Goal: Navigation & Orientation: Find specific page/section

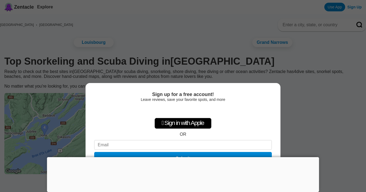
click at [311, 127] on div "Sign up for a free account! Leave reviews, save your favorite spots, and more …" at bounding box center [183, 96] width 366 height 192
click at [184, 157] on div at bounding box center [183, 157] width 272 height 0
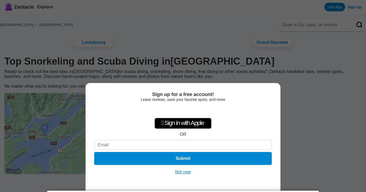
click at [183, 171] on button "Not now" at bounding box center [183, 171] width 19 height 5
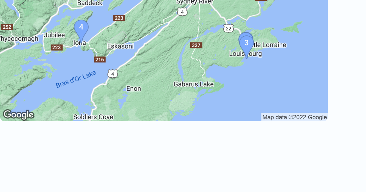
scroll to position [20, 0]
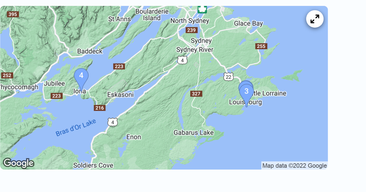
click at [140, 73] on img at bounding box center [85, 113] width 162 height 81
click at [141, 93] on img at bounding box center [85, 133] width 162 height 81
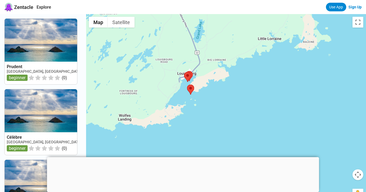
drag, startPoint x: 178, startPoint y: 126, endPoint x: 223, endPoint y: 79, distance: 64.5
click at [224, 80] on div at bounding box center [226, 110] width 280 height 192
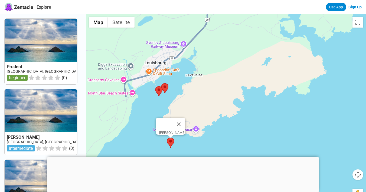
click at [167, 138] on area at bounding box center [167, 138] width 0 height 0
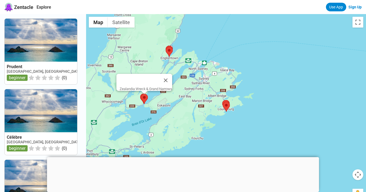
click at [141, 94] on area at bounding box center [141, 94] width 0 height 0
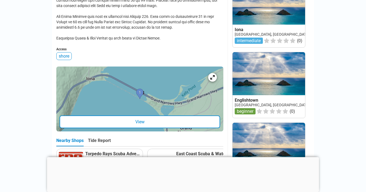
scroll to position [245, 0]
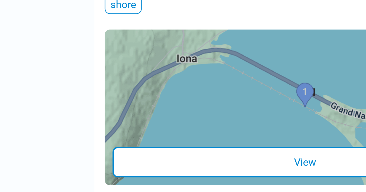
drag, startPoint x: 96, startPoint y: 37, endPoint x: 90, endPoint y: 37, distance: 6.0
